Goal: Book appointment/travel/reservation

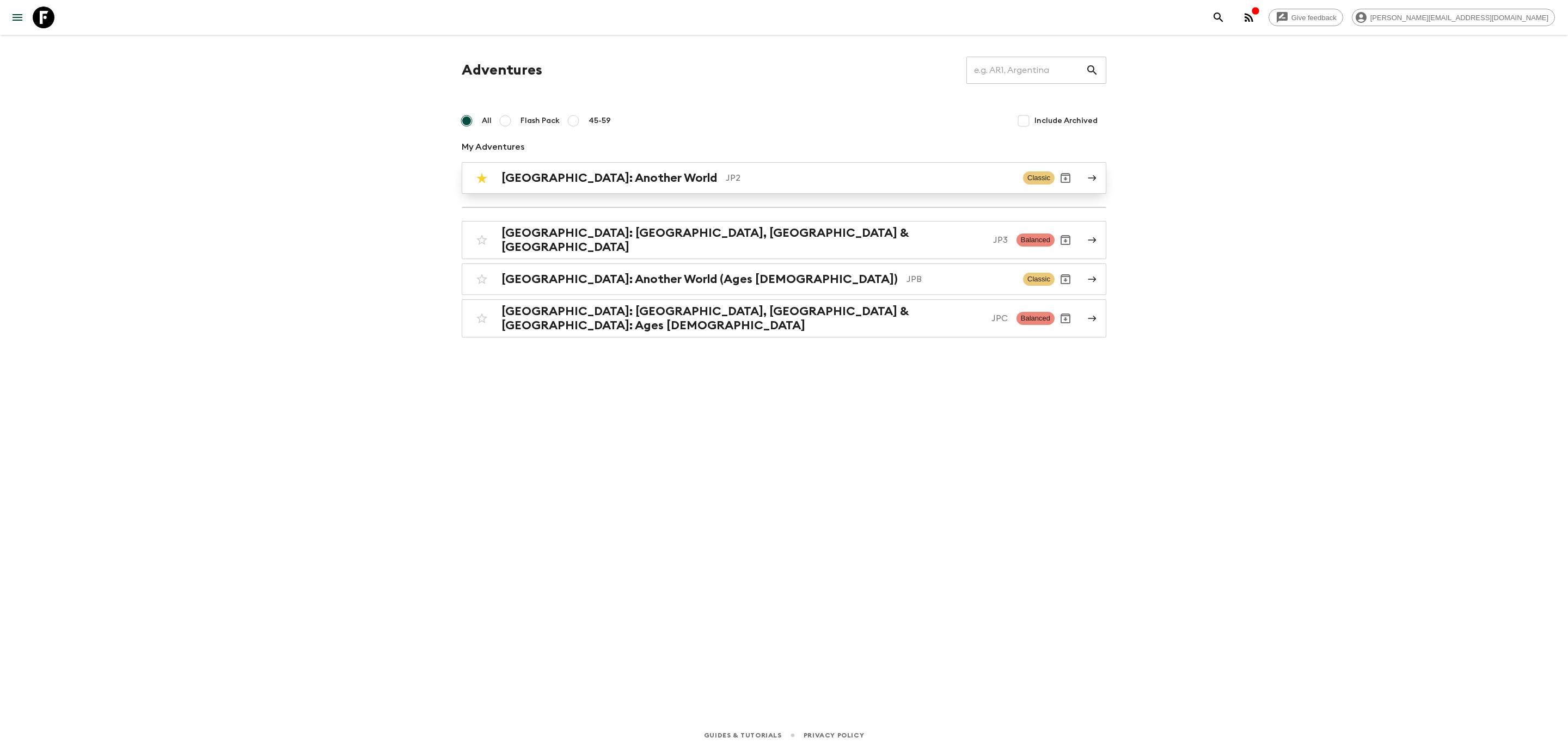
click at [616, 174] on h2 "[GEOGRAPHIC_DATA]: Another World" at bounding box center [609, 178] width 216 height 14
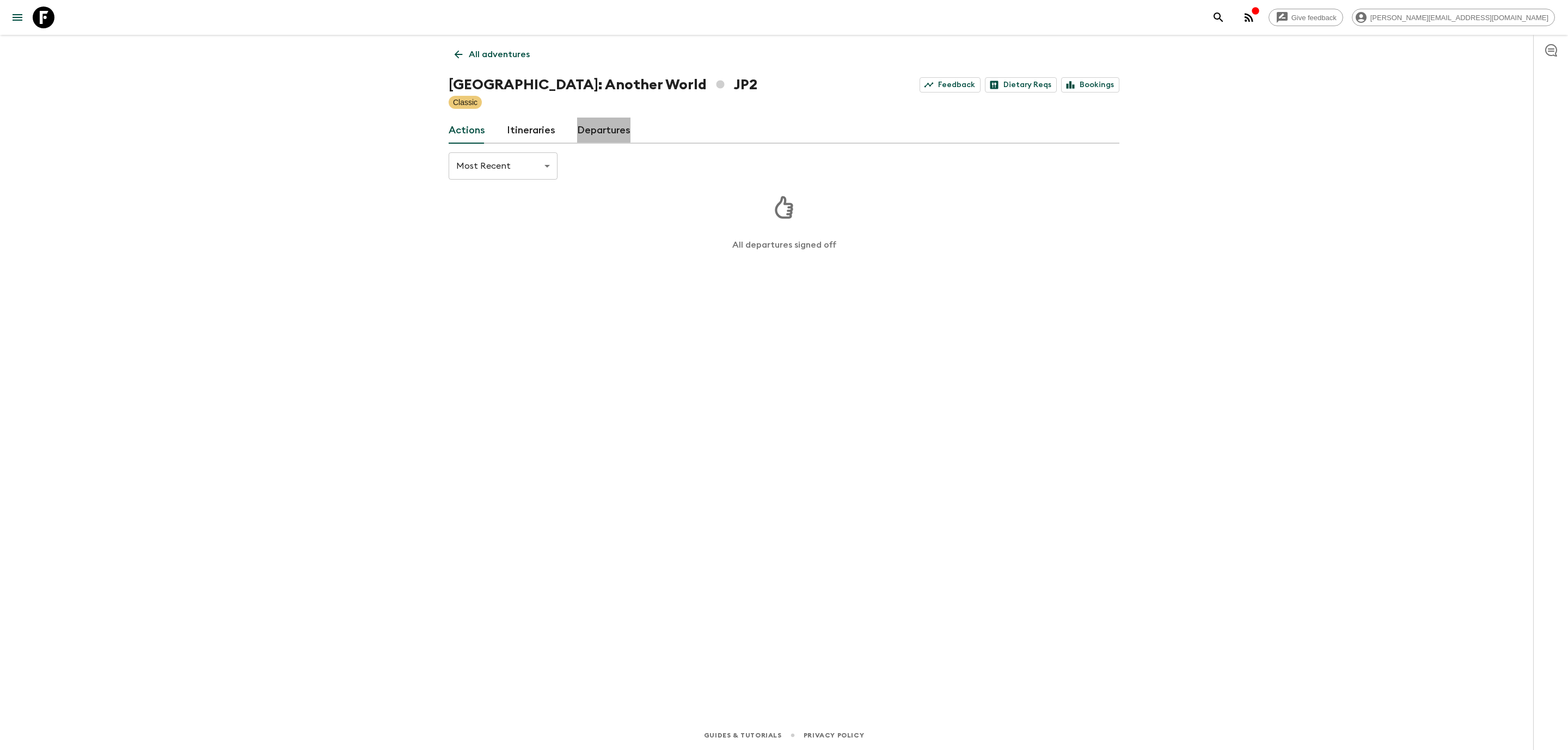
click at [583, 126] on link "Departures" at bounding box center [604, 130] width 54 height 26
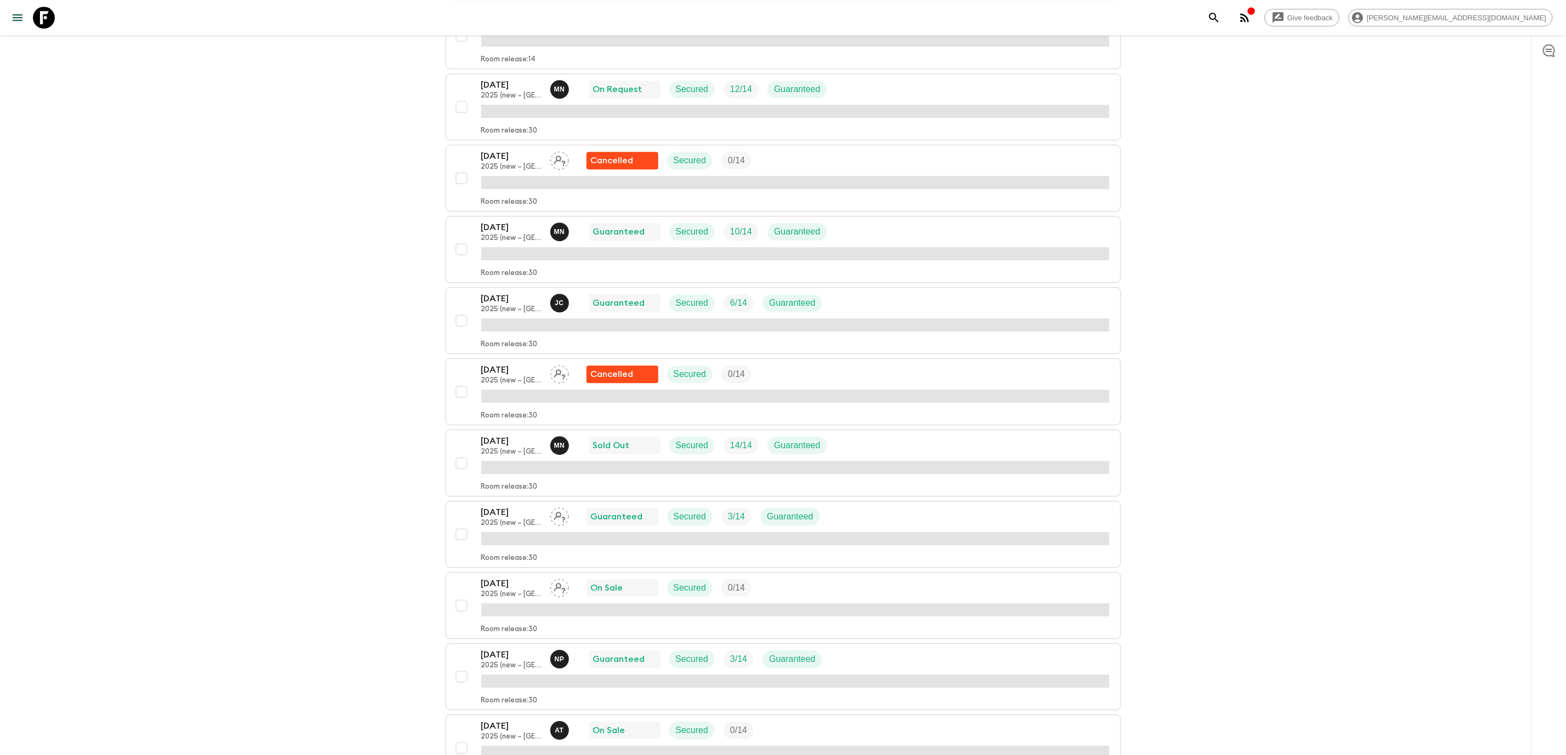
scroll to position [2218, 0]
click at [513, 355] on button "[DATE] 2025 (new – Nara) [PERSON_NAME] Guaranteed Secured 6 / 14 Guaranteed Roo…" at bounding box center [782, 321] width 675 height 67
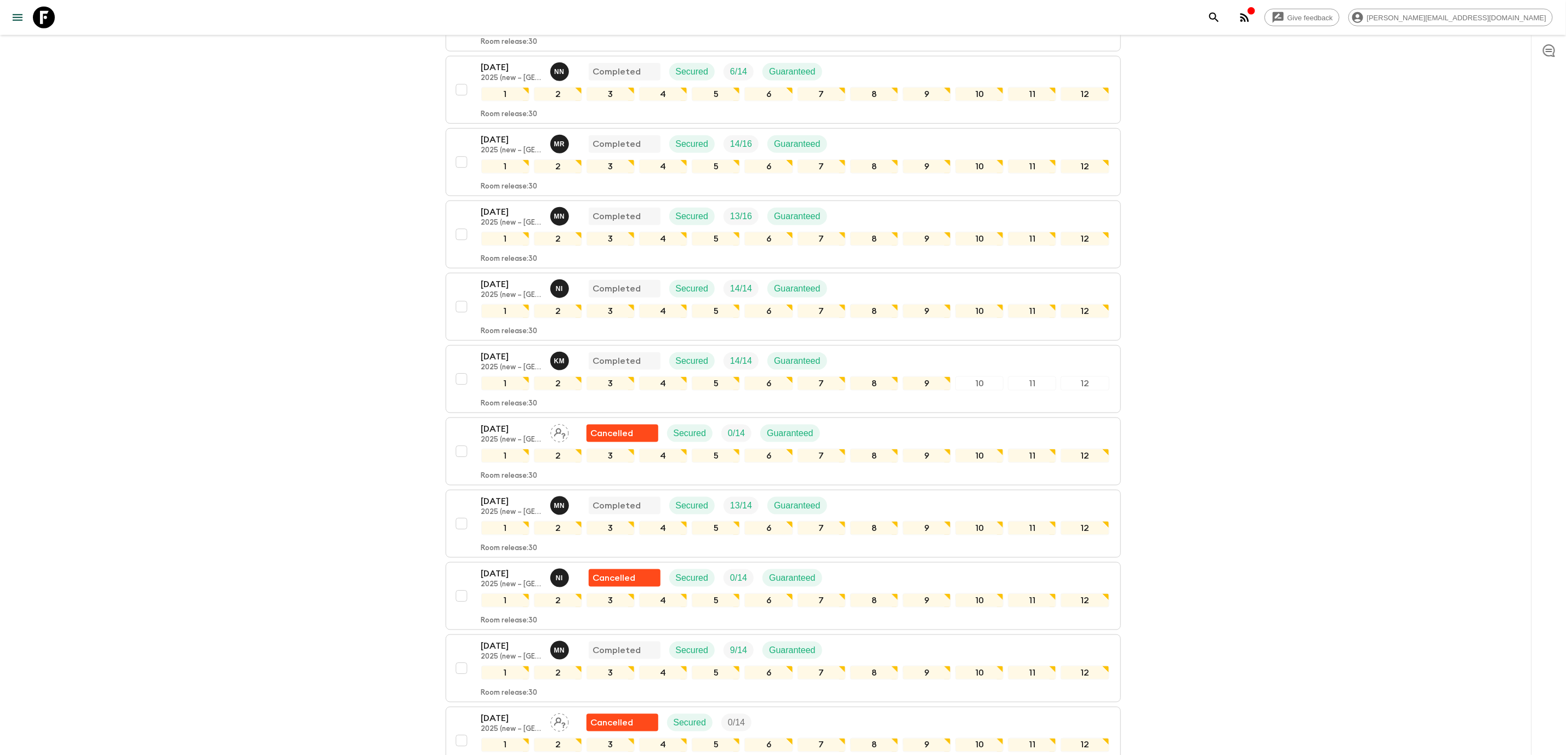
scroll to position [1822, 0]
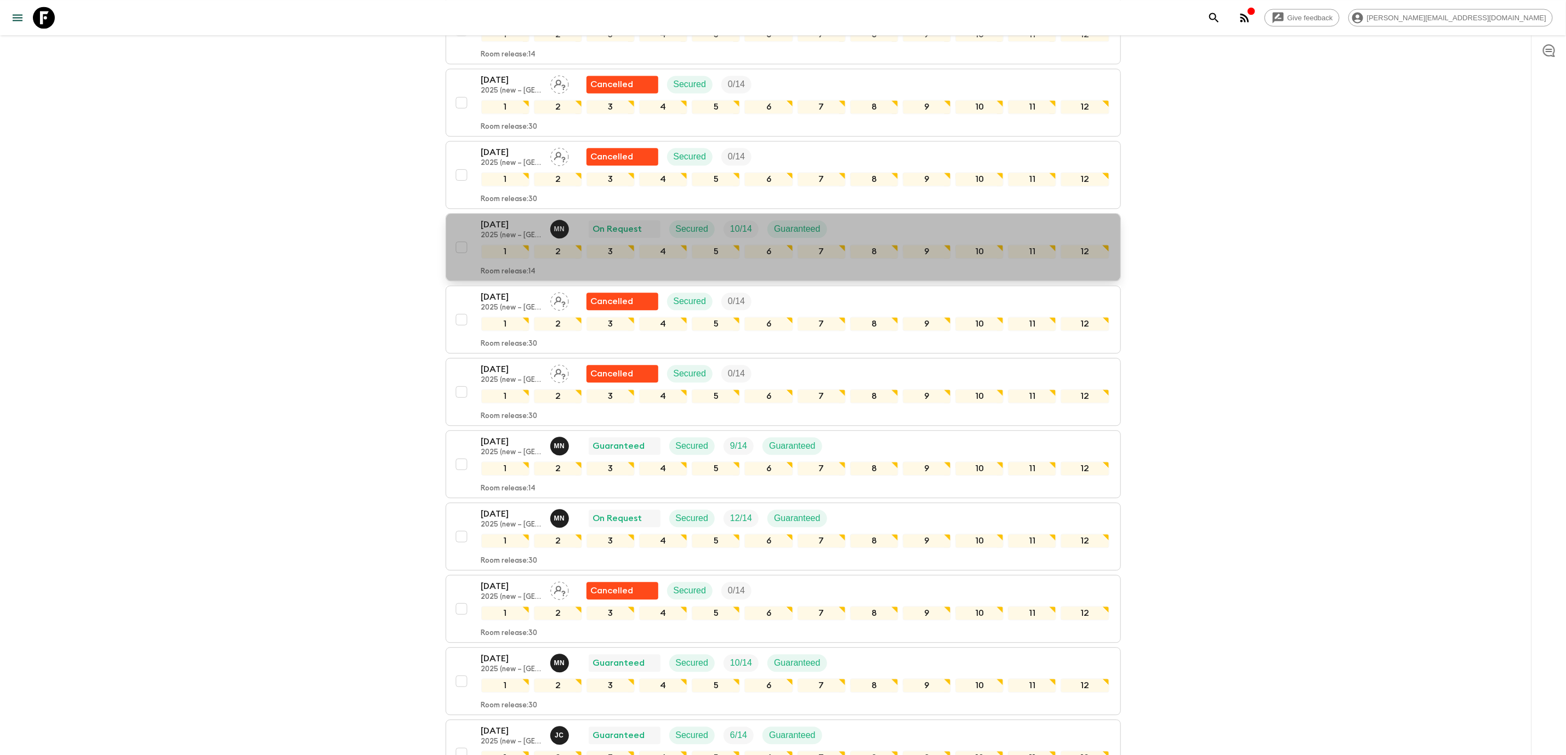
click at [506, 231] on p "[DATE]" at bounding box center [511, 224] width 60 height 13
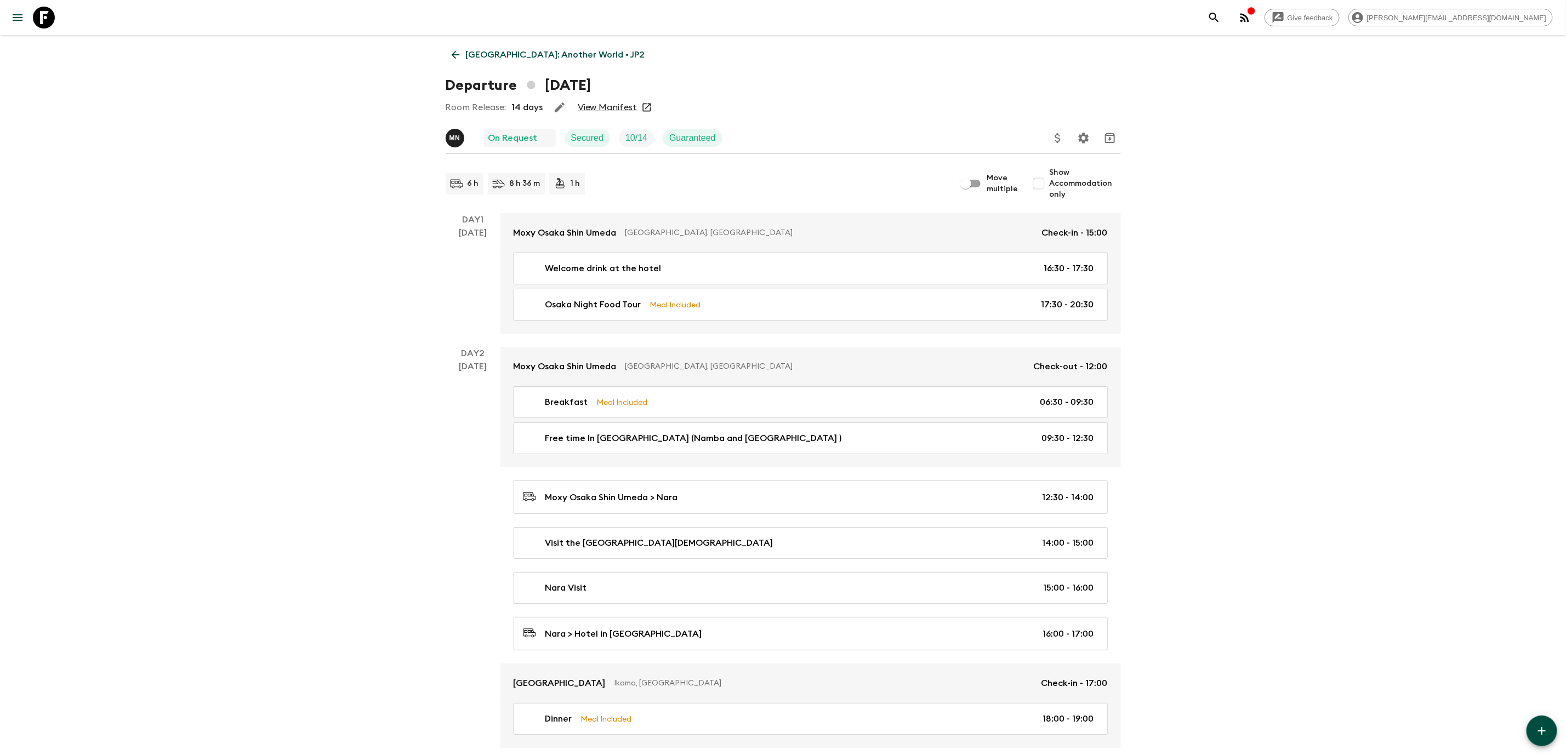
click at [607, 112] on link "View Manifest" at bounding box center [608, 107] width 60 height 11
